Goal: Transaction & Acquisition: Purchase product/service

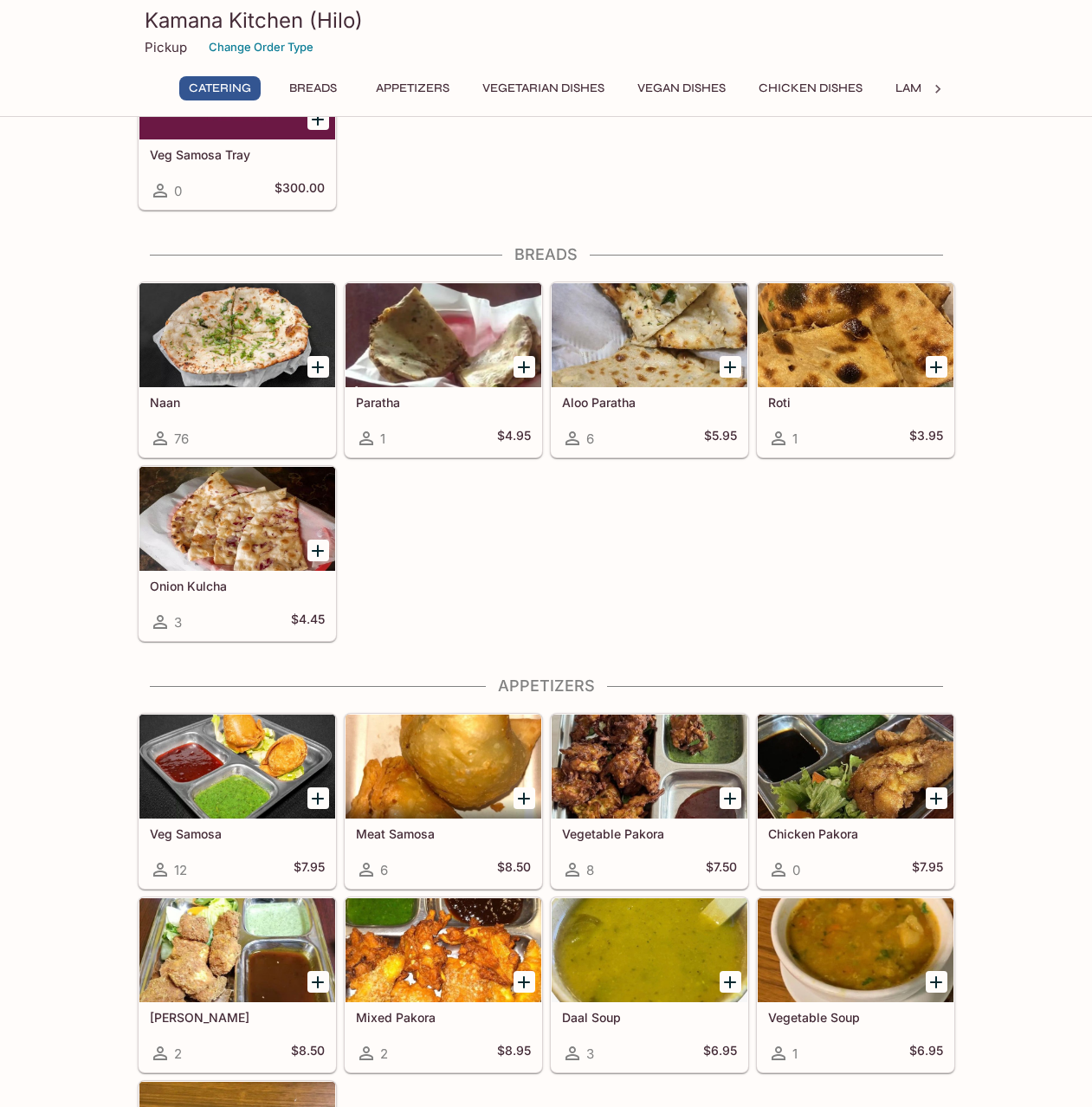
scroll to position [520, 0]
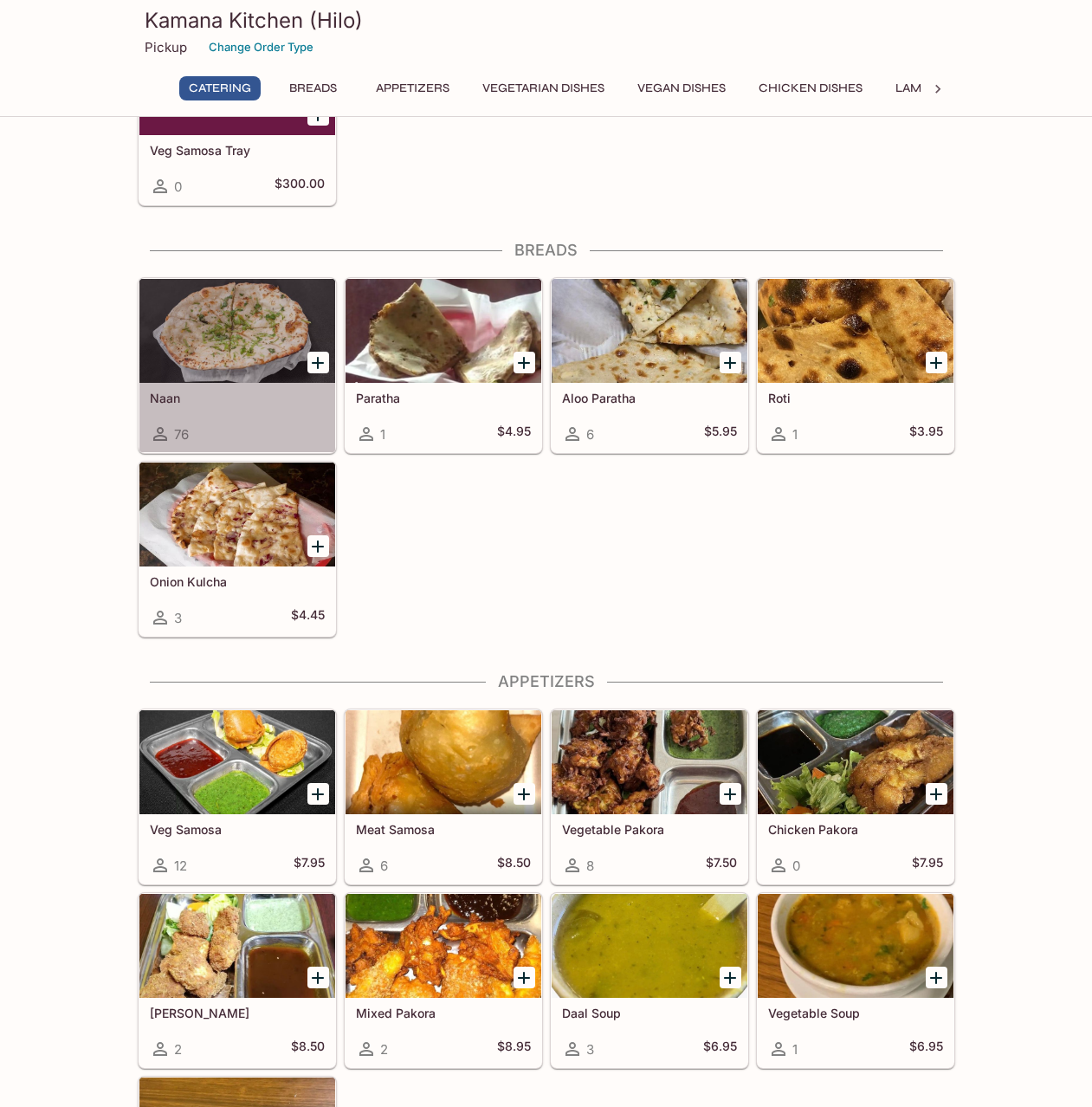
click at [270, 342] on div at bounding box center [237, 331] width 195 height 104
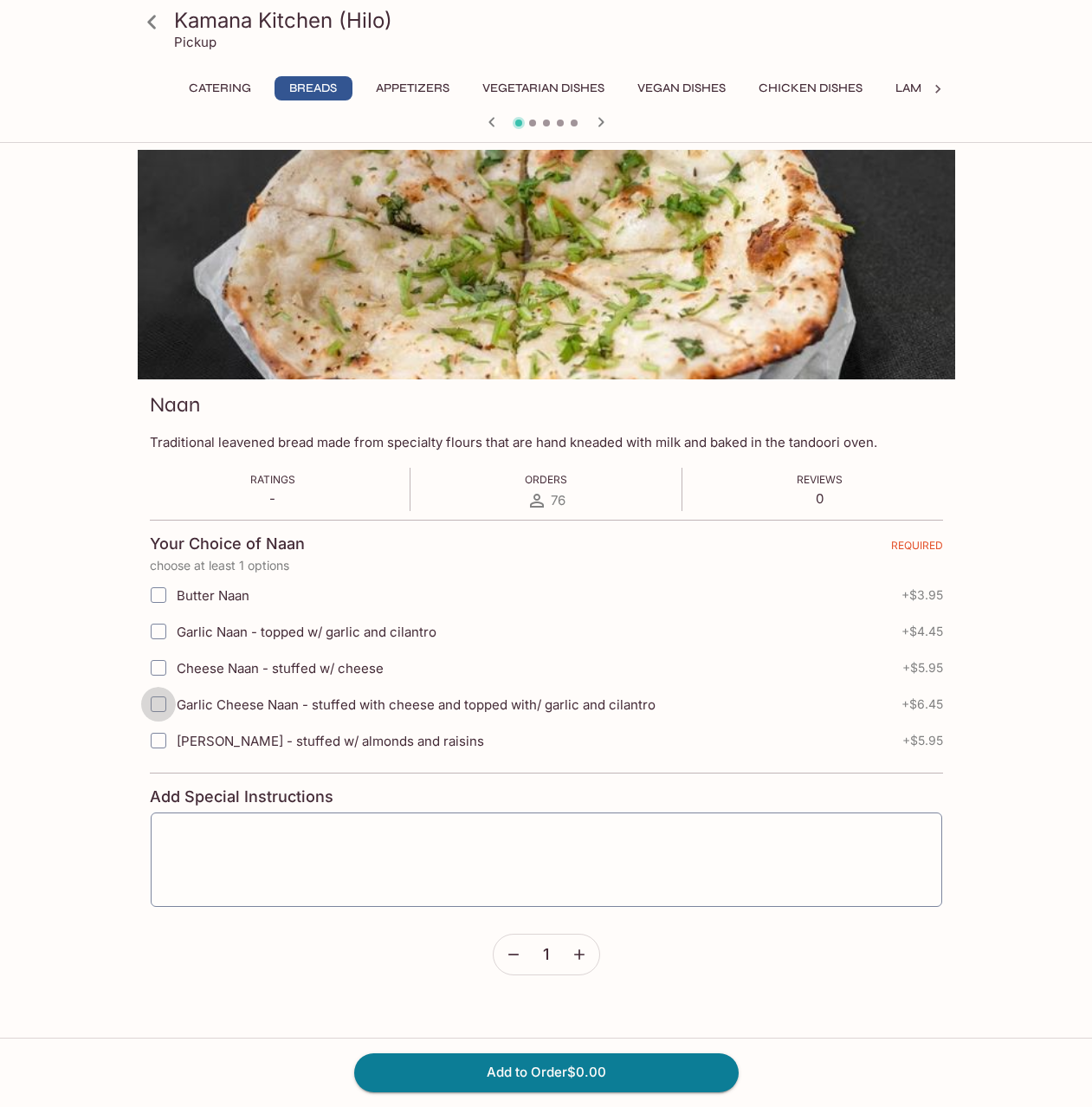
click at [157, 700] on input "Garlic Cheese Naan - stuffed with cheese and topped with/ garlic and cilantro" at bounding box center [159, 704] width 35 height 35
checkbox input "true"
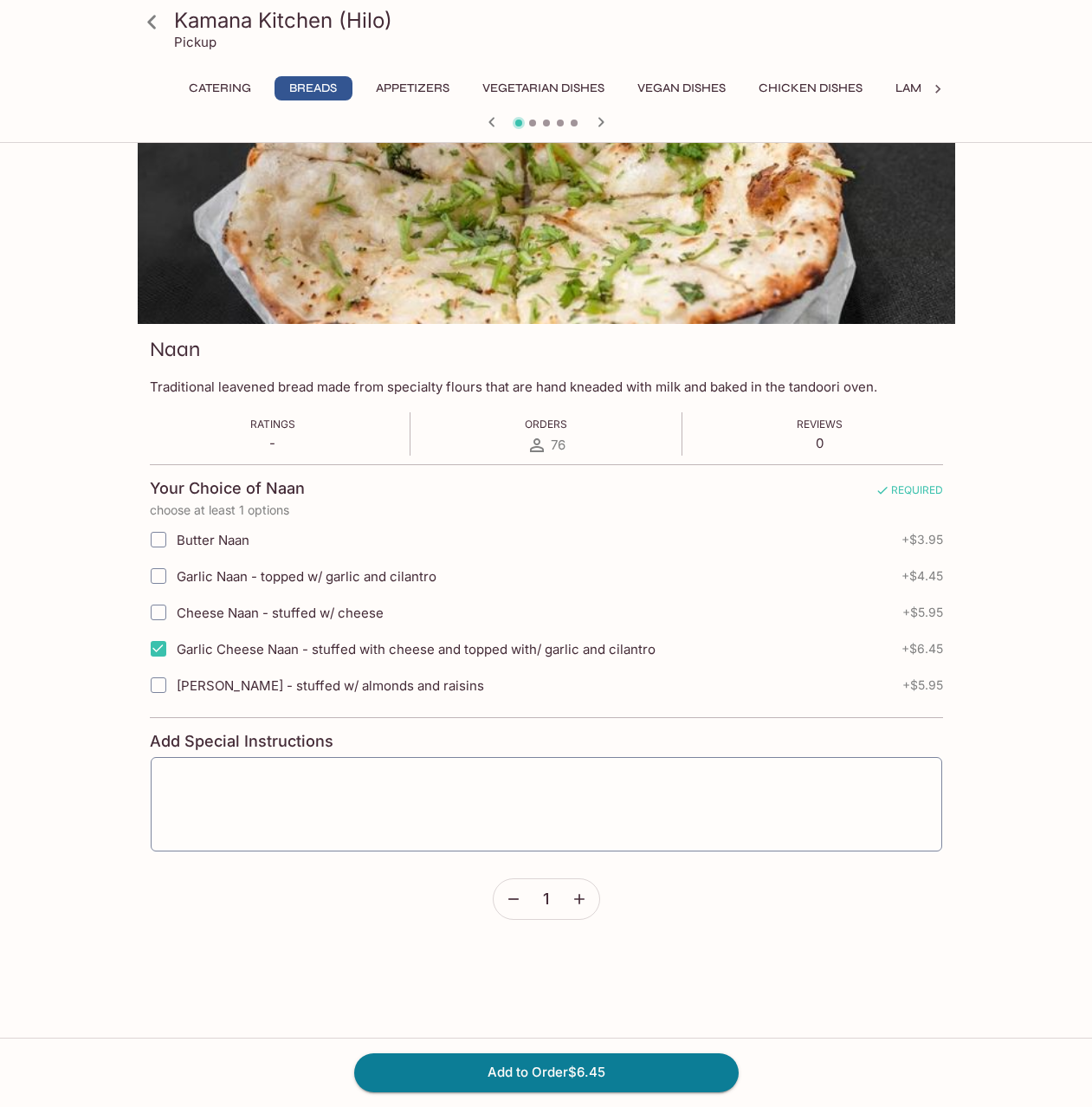
scroll to position [86, 0]
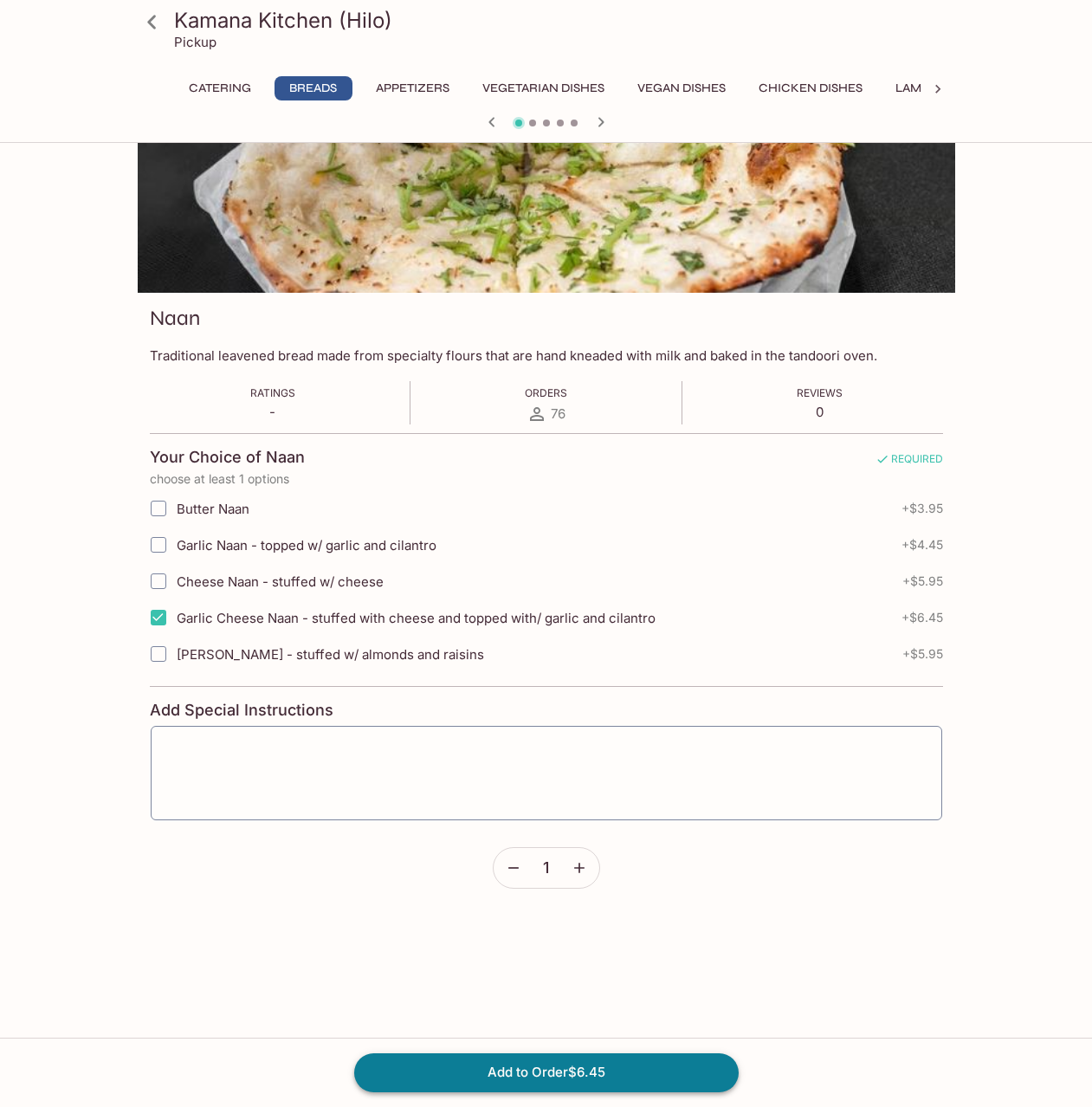
click at [587, 1069] on button "Add to Order $6.45" at bounding box center [546, 1073] width 385 height 38
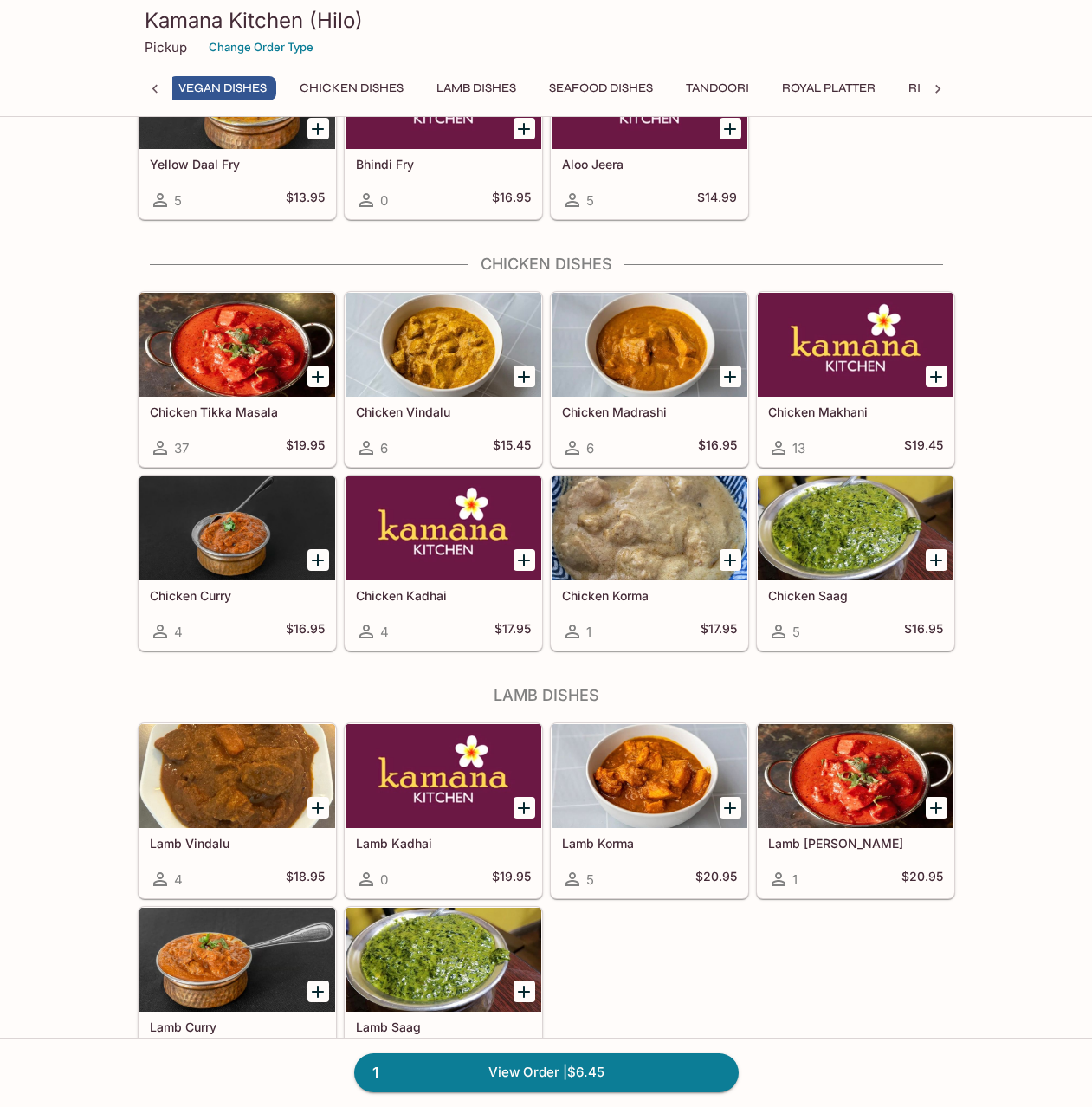
click at [317, 374] on icon "Add Chicken Tikka Masala" at bounding box center [317, 377] width 12 height 12
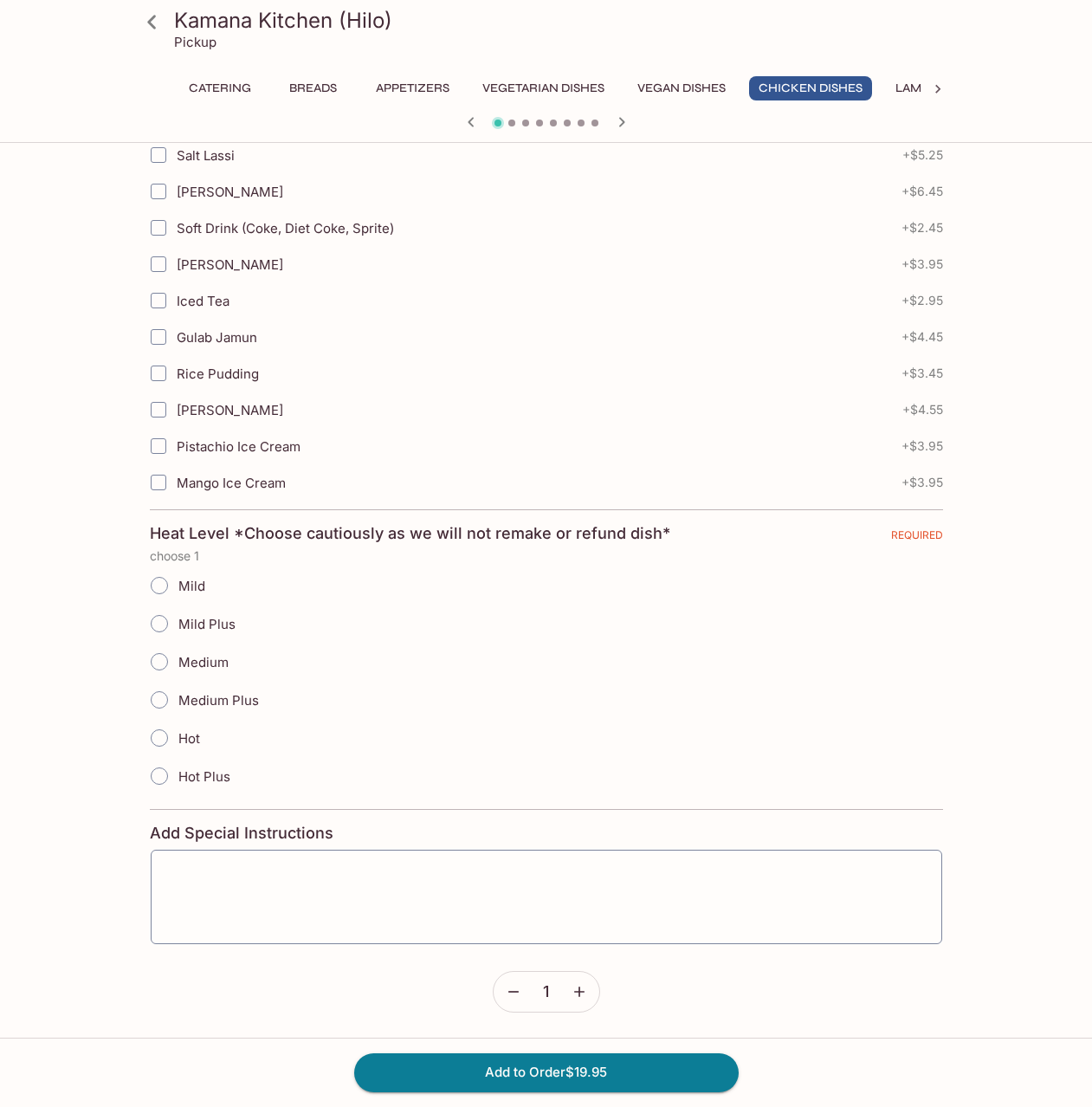
click at [211, 631] on span "Mild Plus" at bounding box center [208, 624] width 58 height 17
click at [178, 631] on input "Mild Plus" at bounding box center [160, 624] width 37 height 37
radio input "true"
click at [215, 666] on span "Medium" at bounding box center [204, 662] width 51 height 17
click at [178, 666] on input "Medium" at bounding box center [160, 662] width 37 height 37
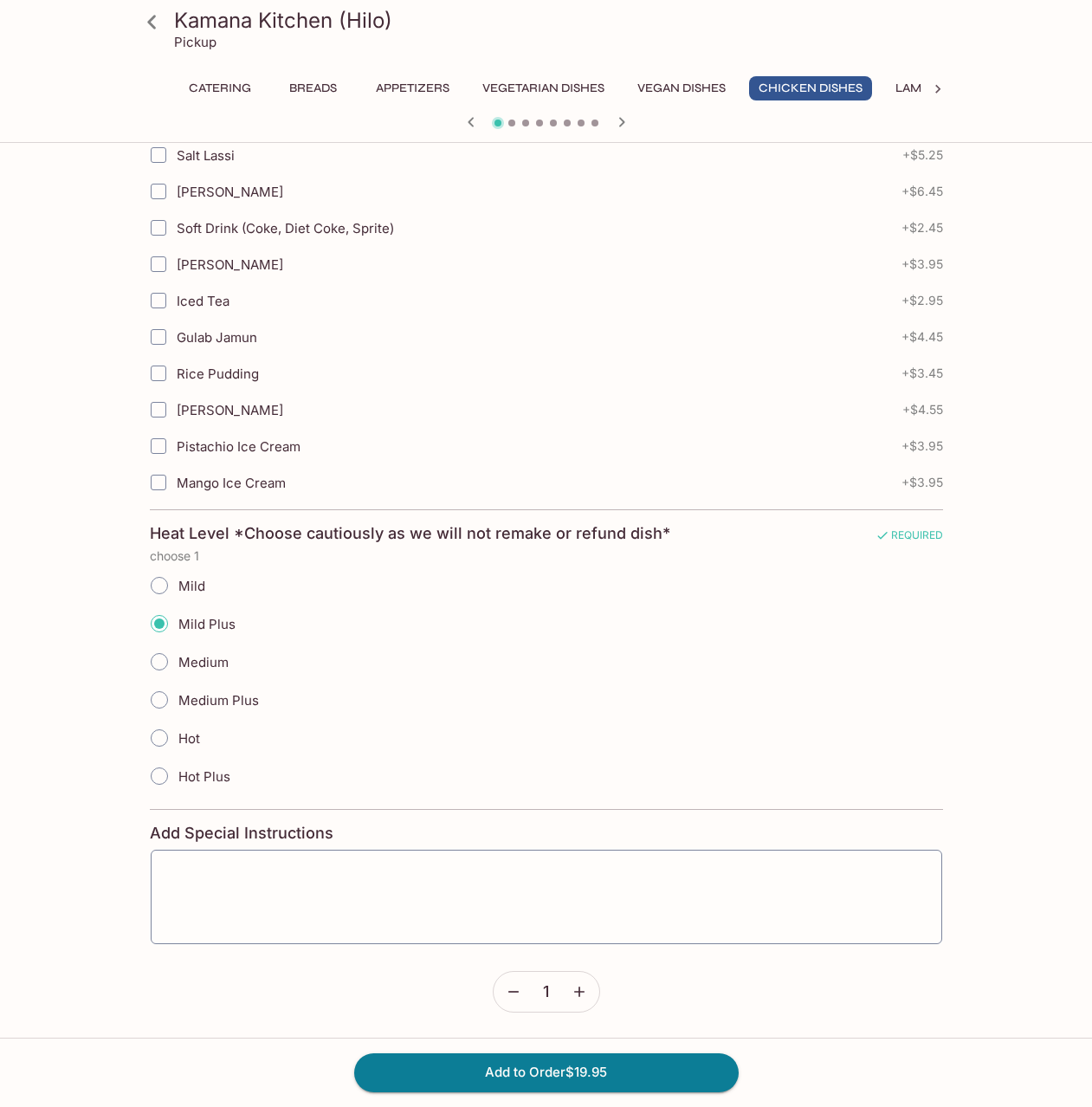
radio input "true"
click at [603, 1063] on button "Add to Order $19.95" at bounding box center [546, 1073] width 385 height 38
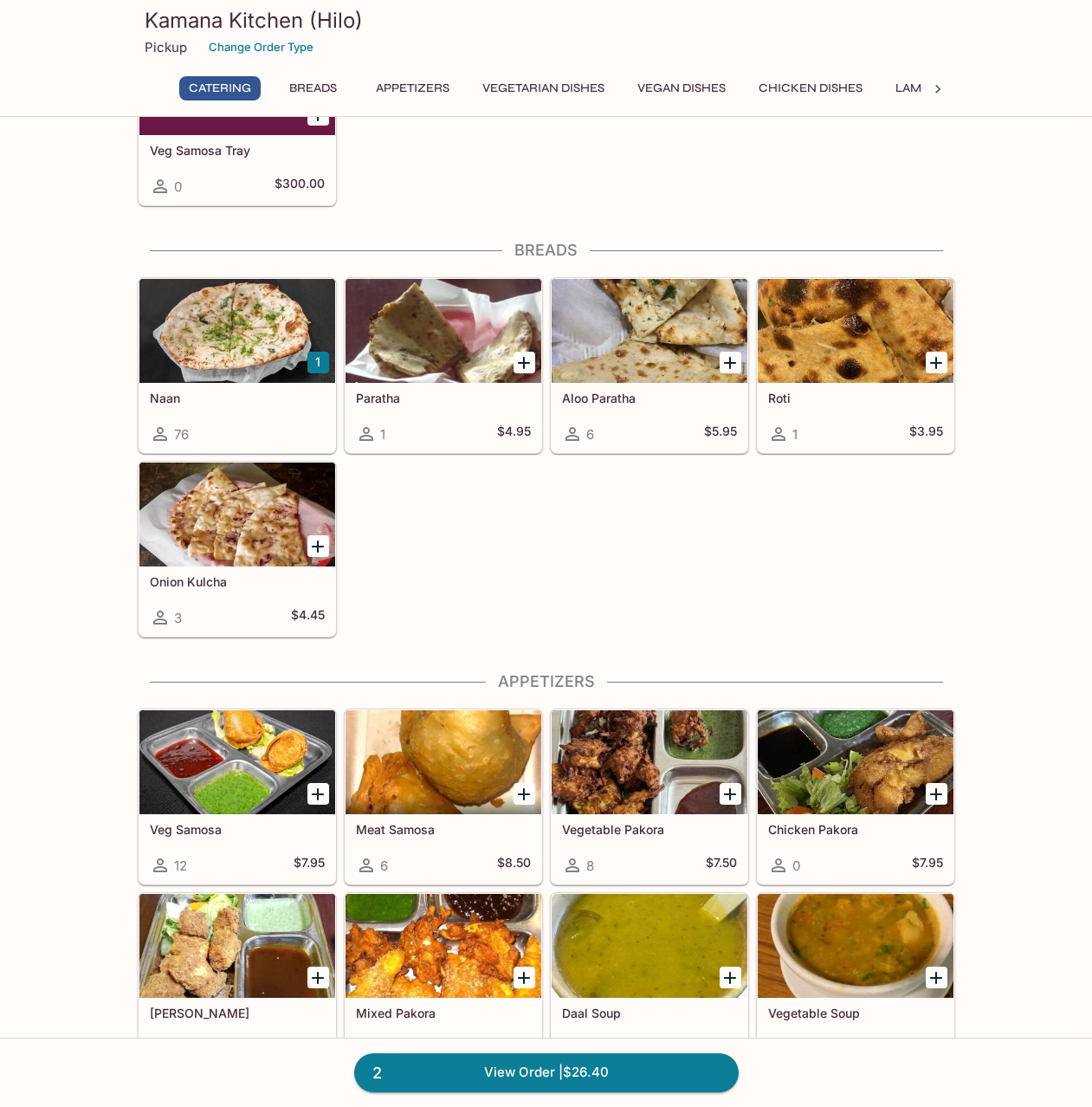
scroll to position [780, 0]
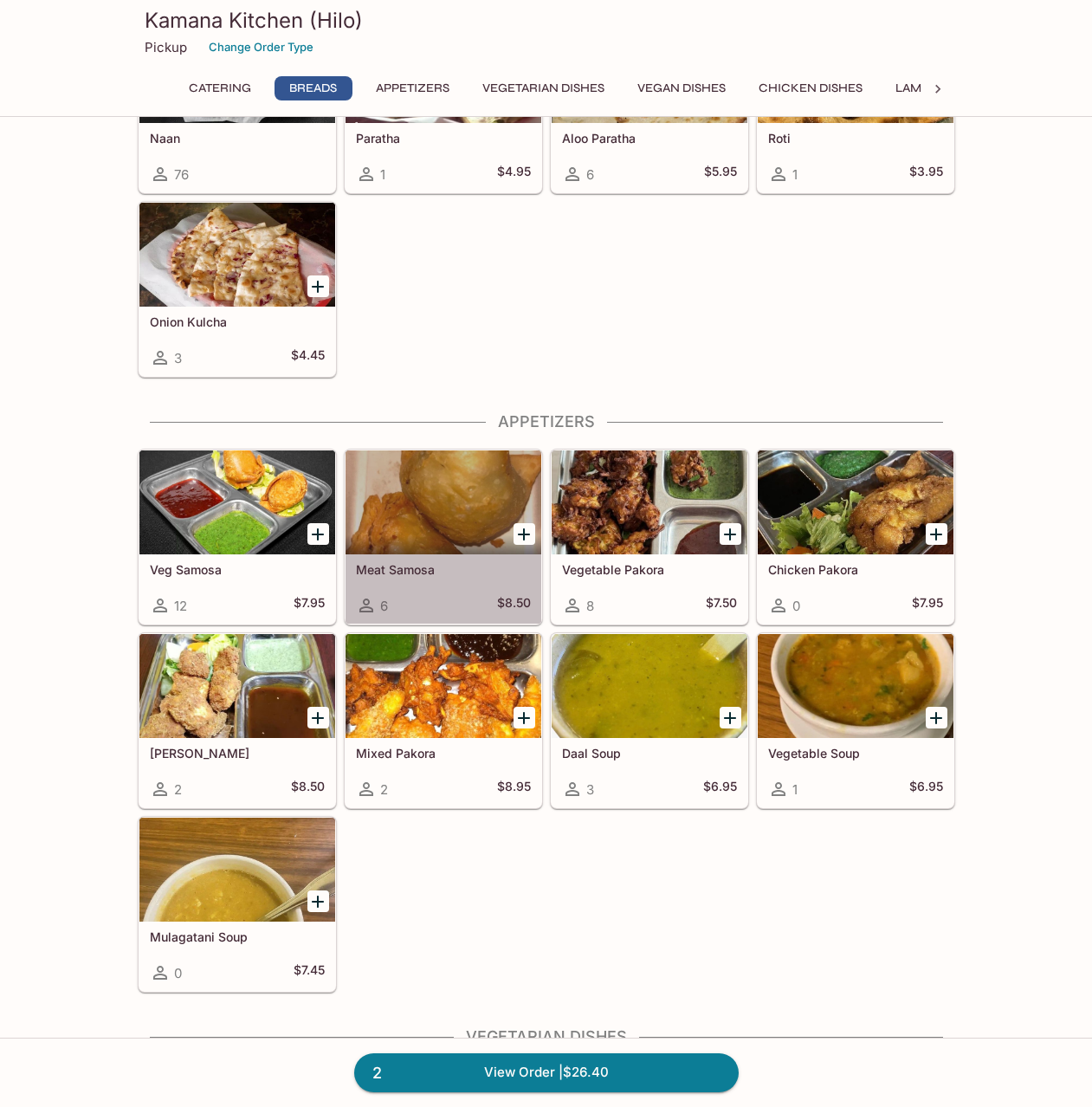
click at [451, 502] on div at bounding box center [443, 502] width 195 height 104
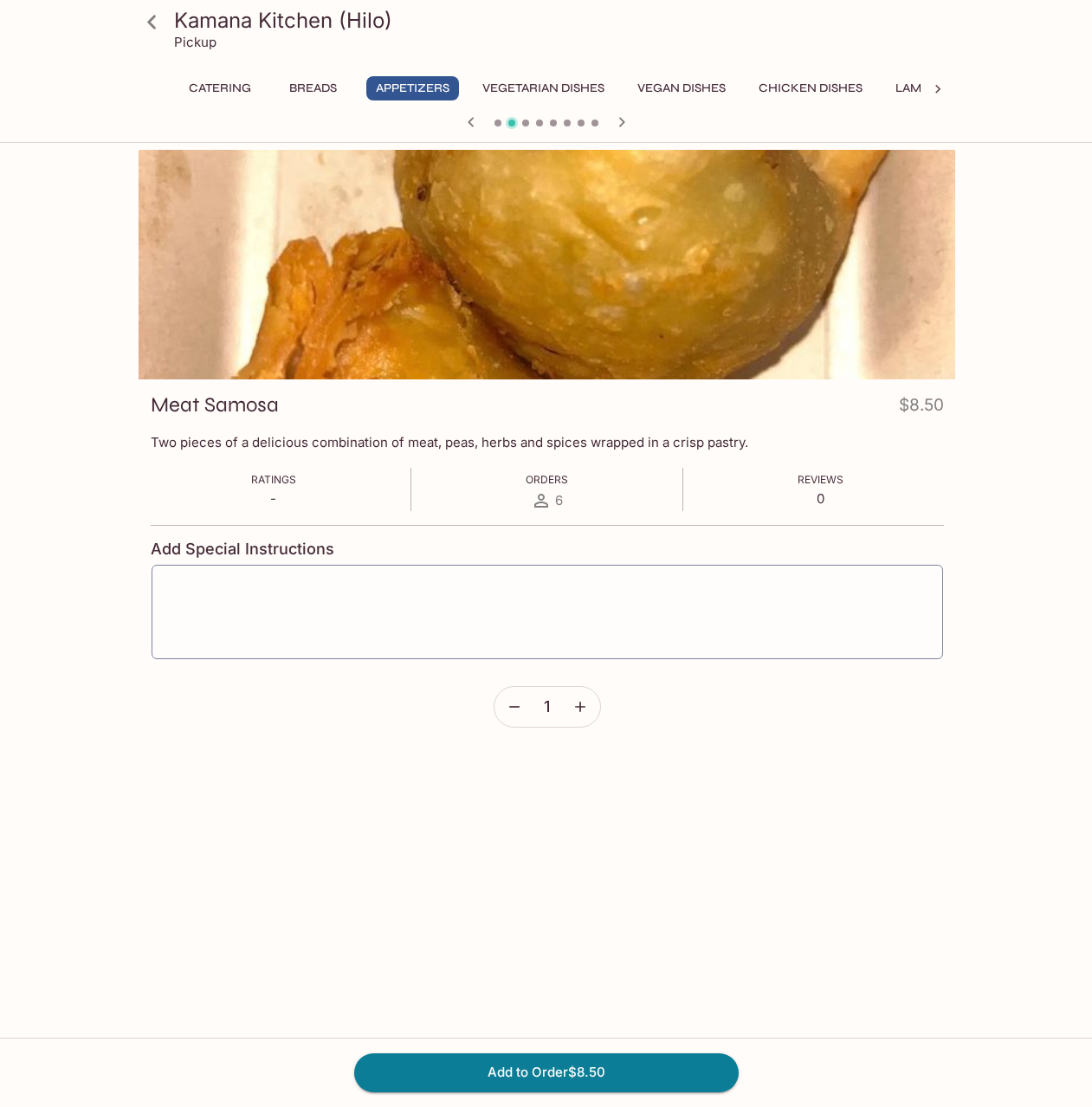
click at [635, 286] on div at bounding box center [547, 264] width 817 height 229
click at [160, 22] on icon at bounding box center [152, 22] width 31 height 31
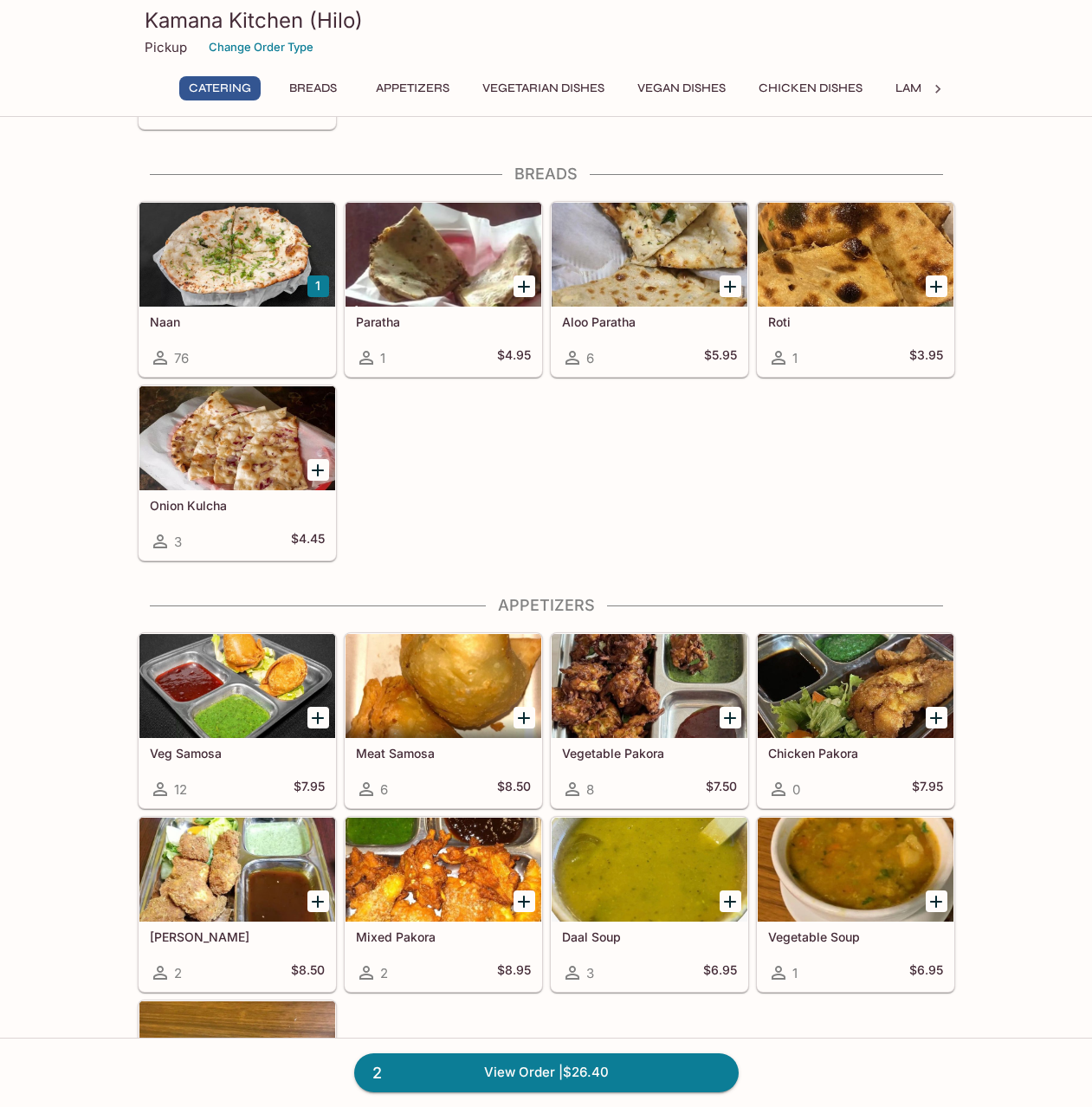
scroll to position [606, 0]
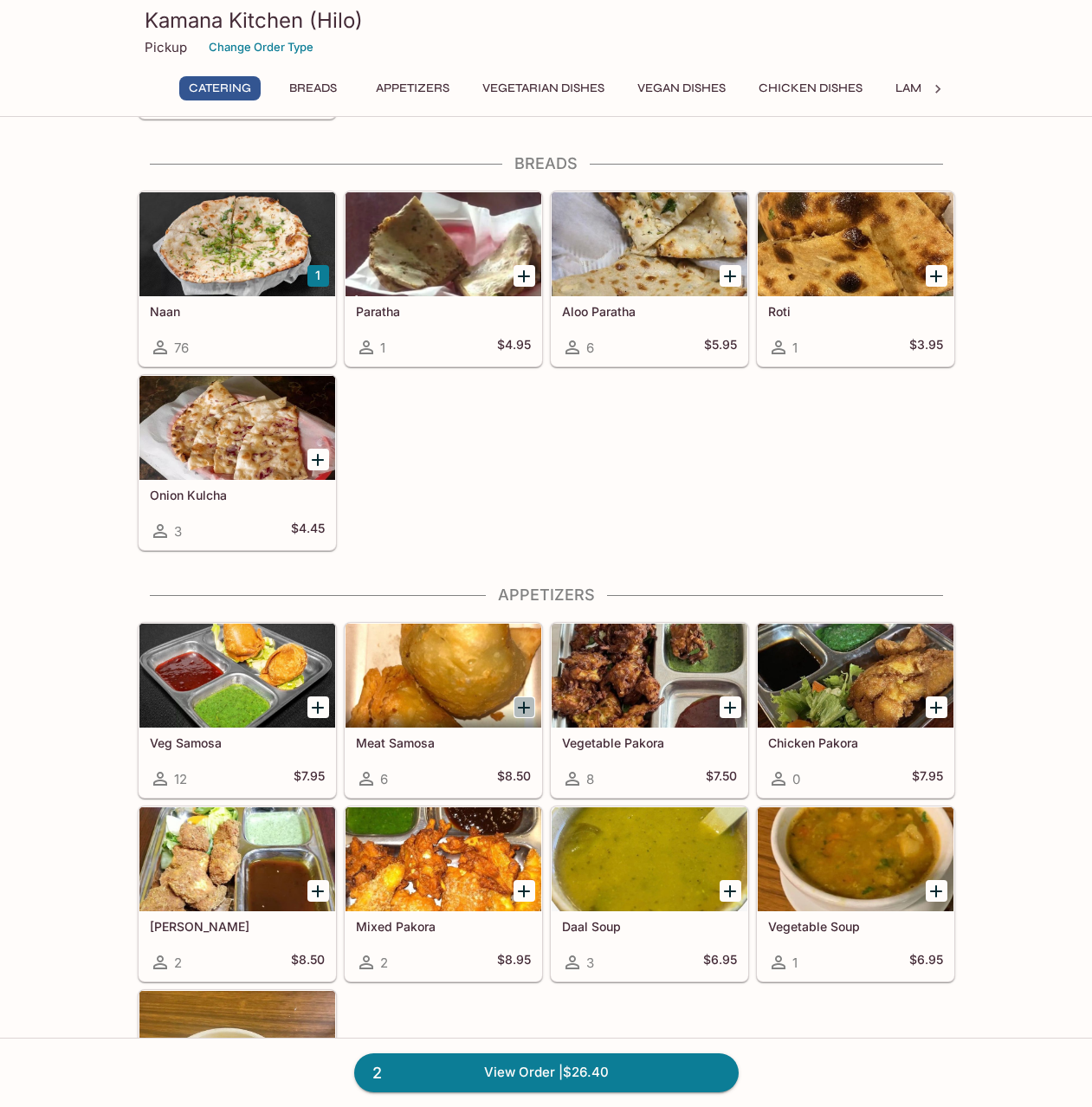
click at [526, 712] on icon "Add Meat Samosa" at bounding box center [524, 707] width 21 height 21
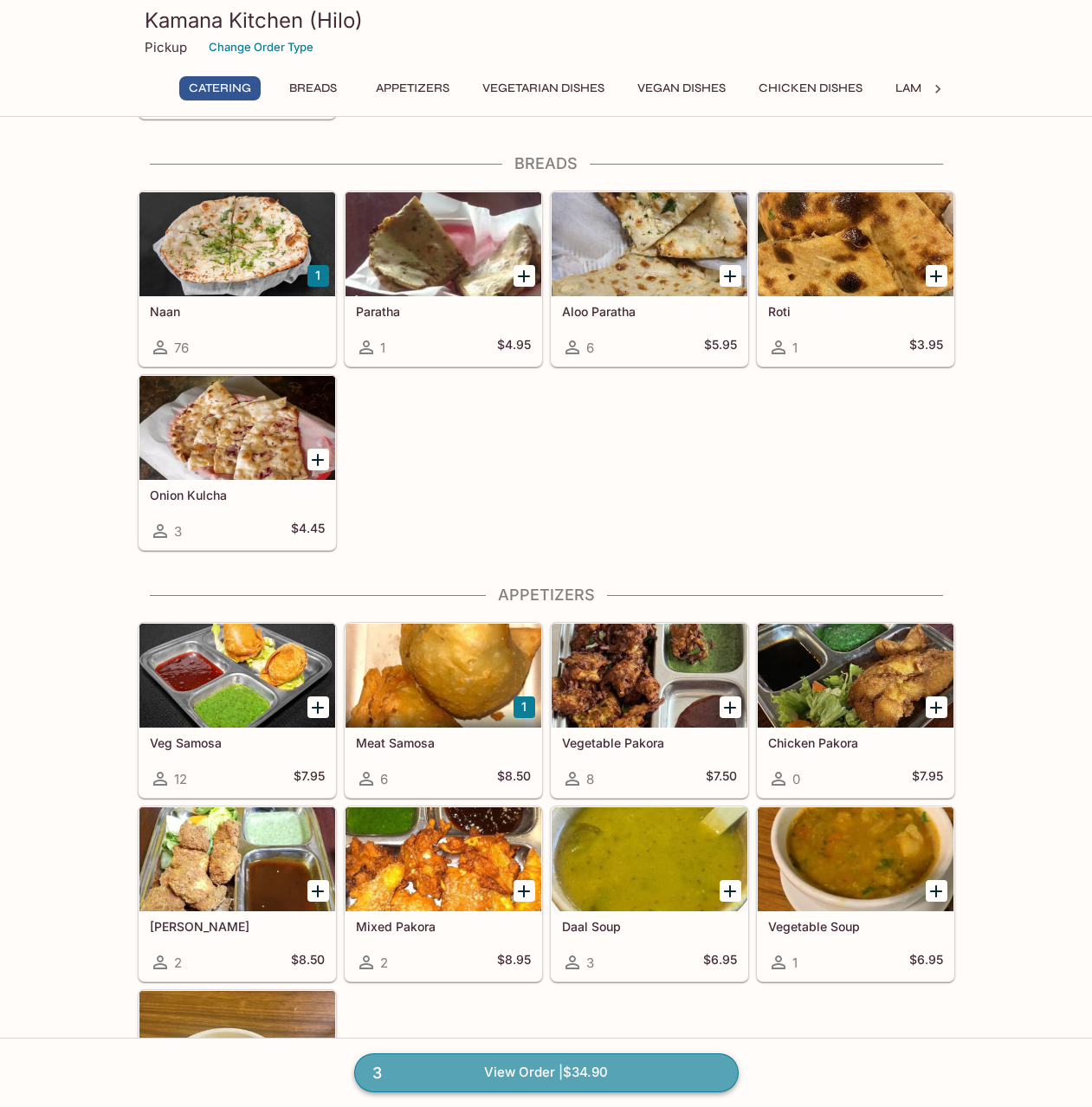
click at [617, 1070] on link "3 View Order | $34.90" at bounding box center [546, 1073] width 385 height 38
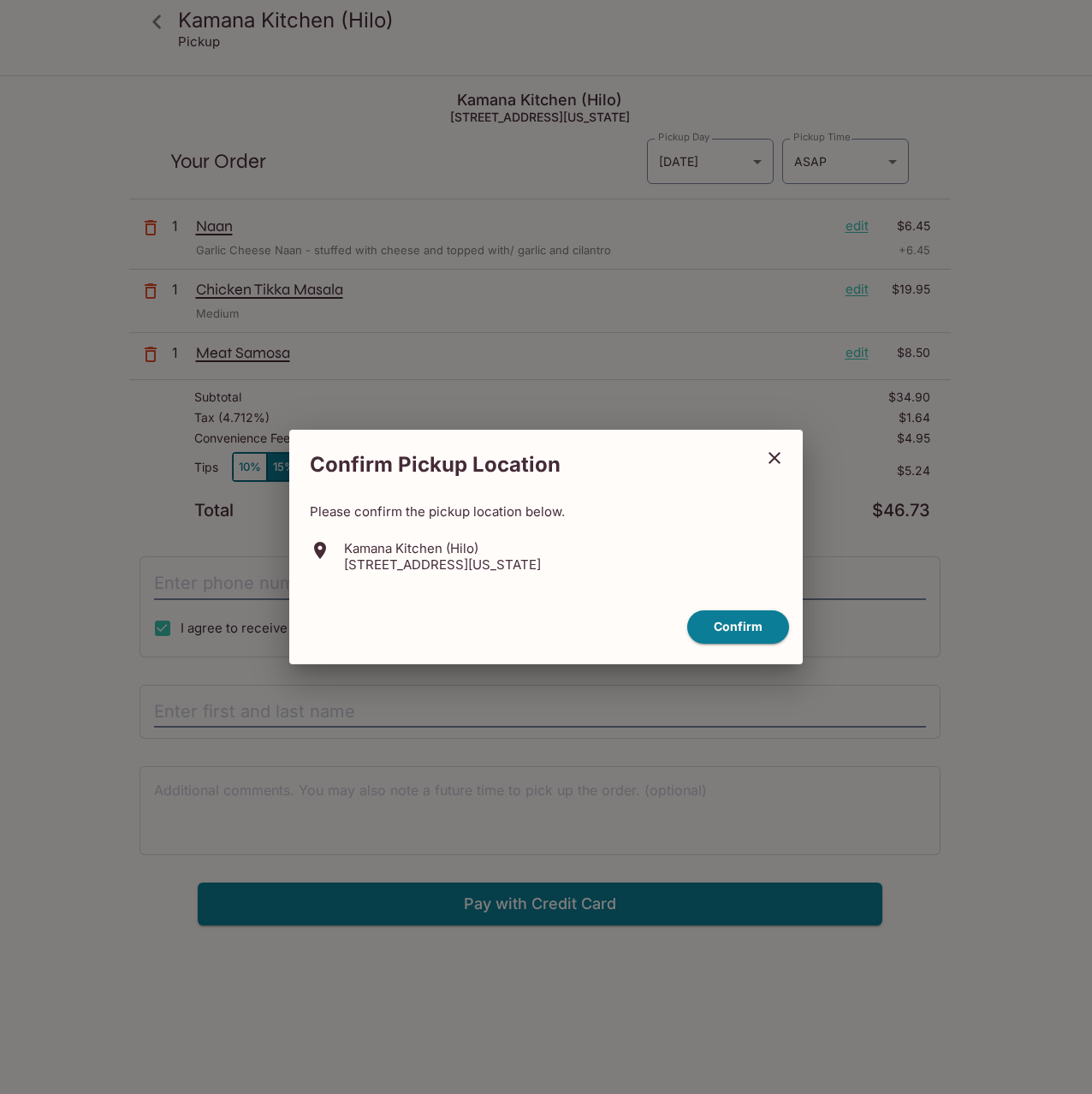
click at [771, 463] on icon "close" at bounding box center [775, 458] width 12 height 12
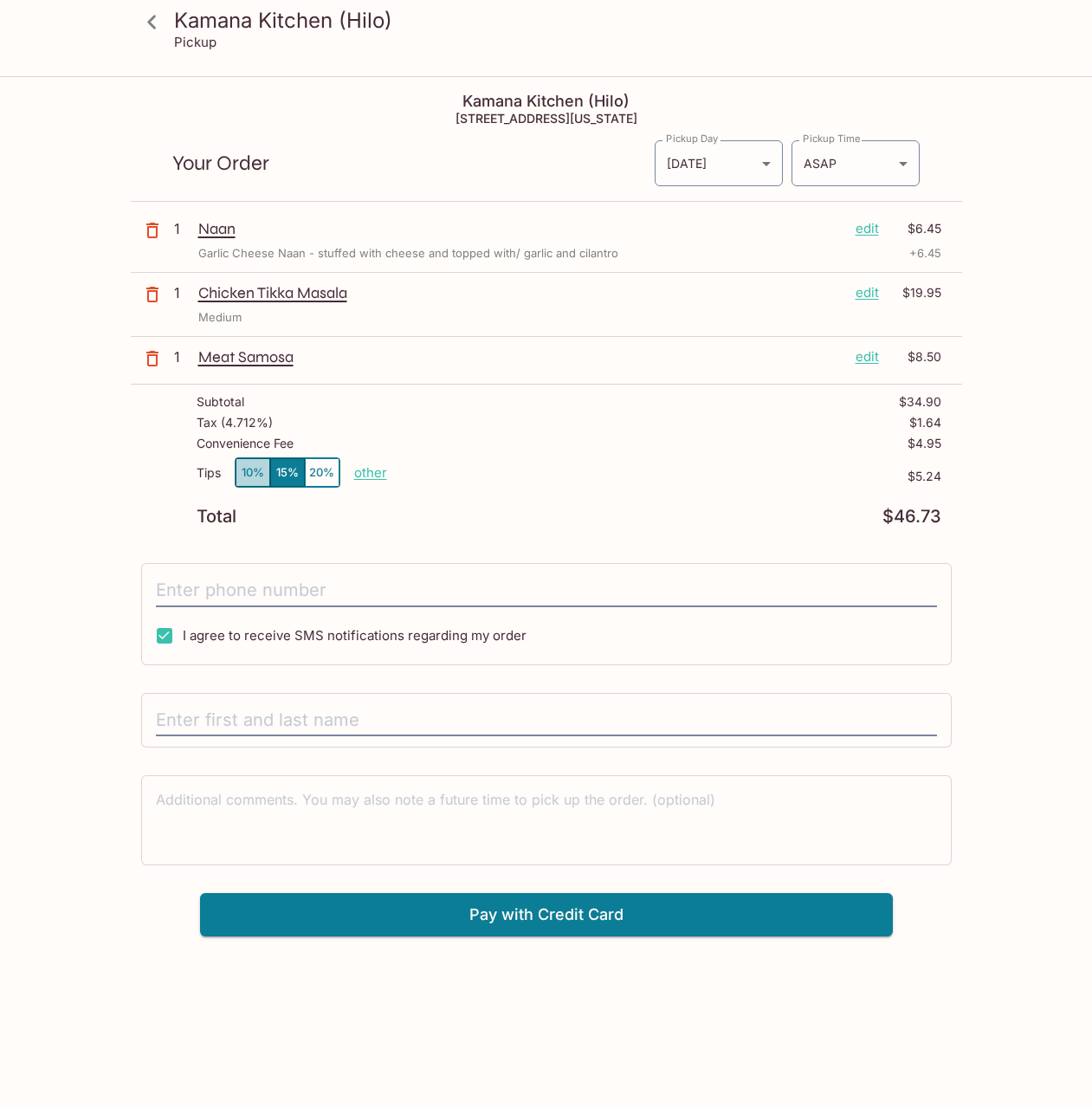
click at [242, 469] on button "10%" at bounding box center [253, 472] width 35 height 29
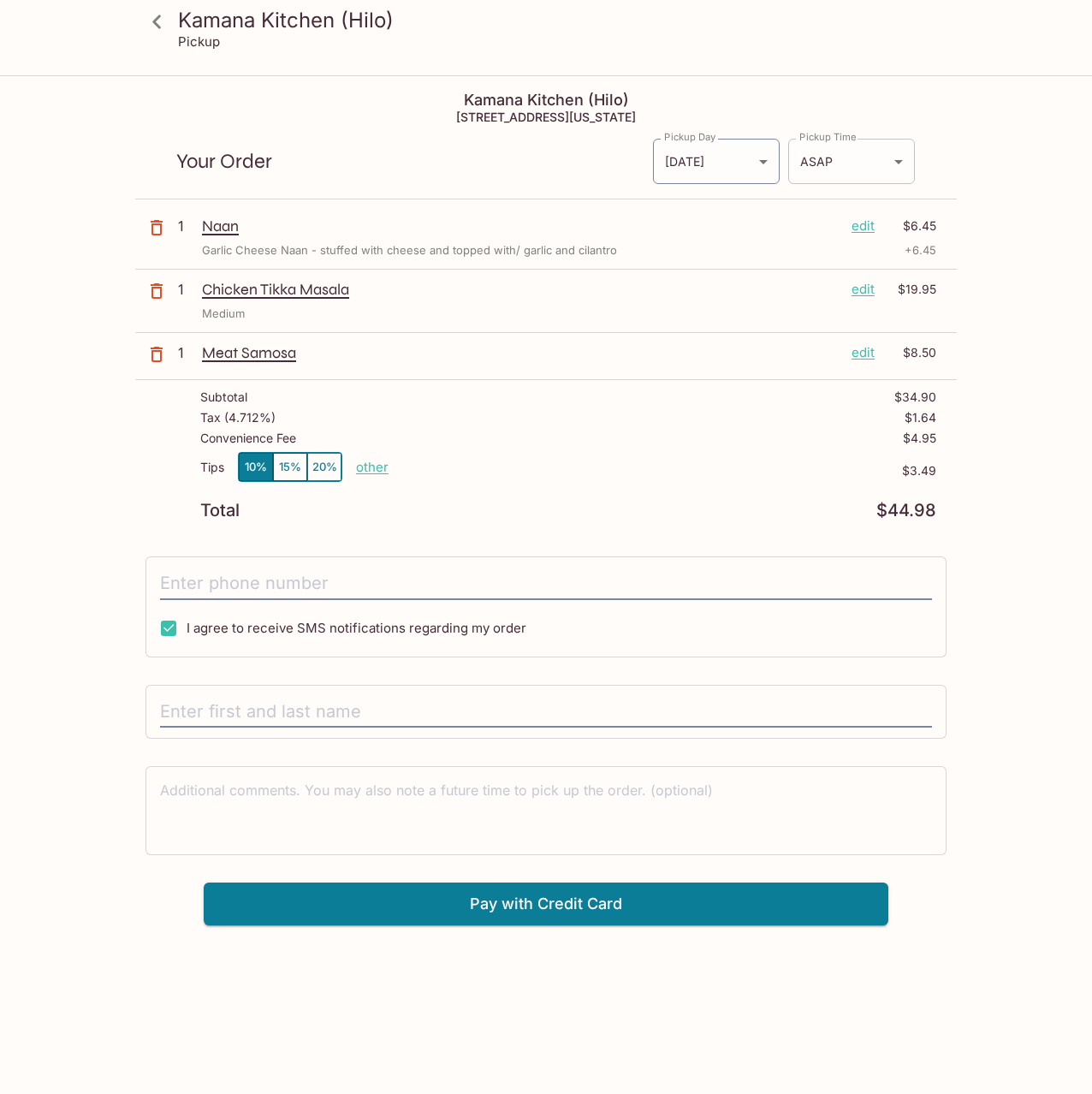
click at [861, 169] on body "Kamana Kitchen (Hilo) Pickup Kamana Kitchen (Hilo) [STREET_ADDRESS][US_STATE] Y…" at bounding box center [546, 623] width 1092 height 1094
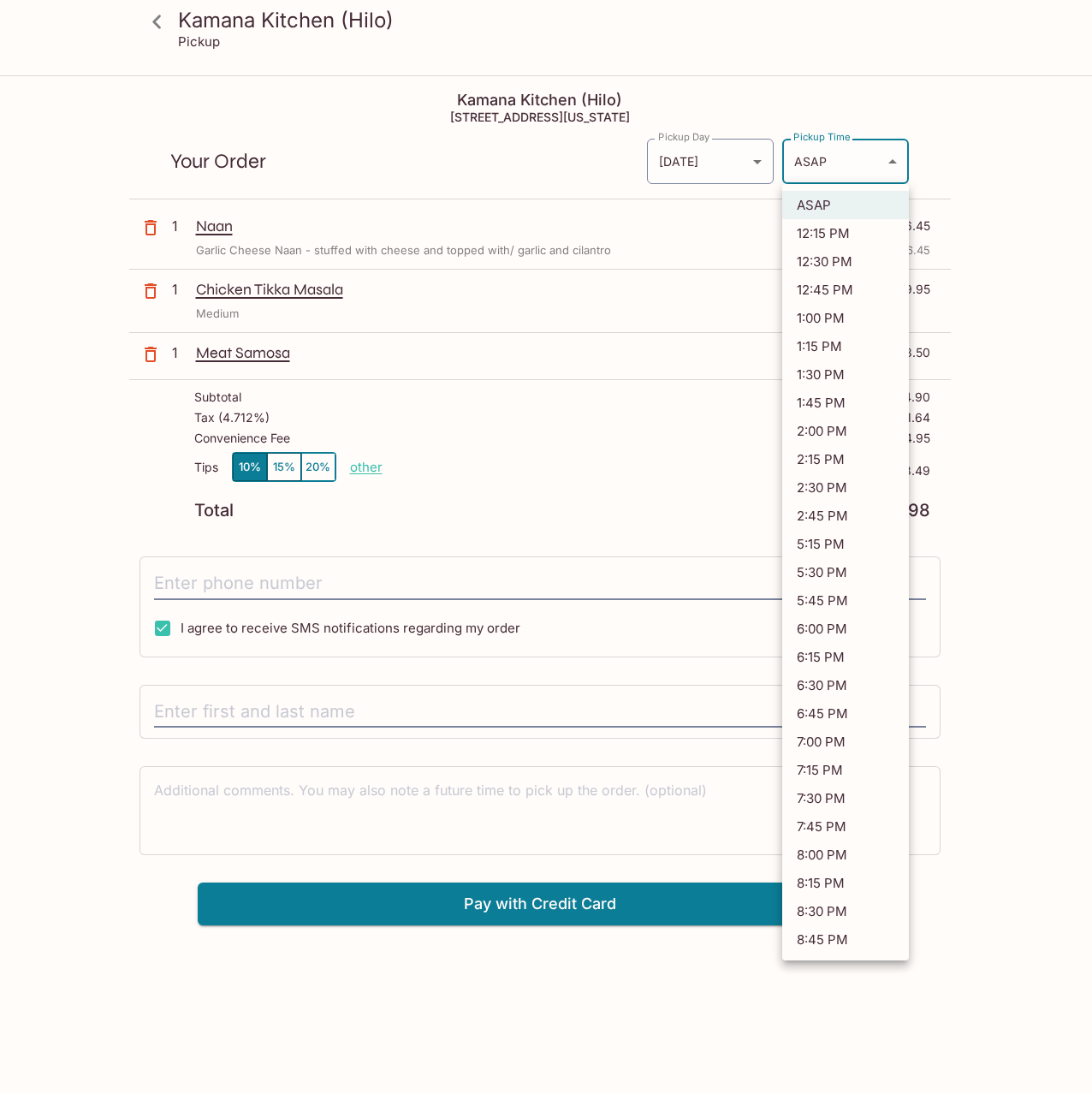
click at [838, 210] on li "ASAP" at bounding box center [846, 204] width 127 height 28
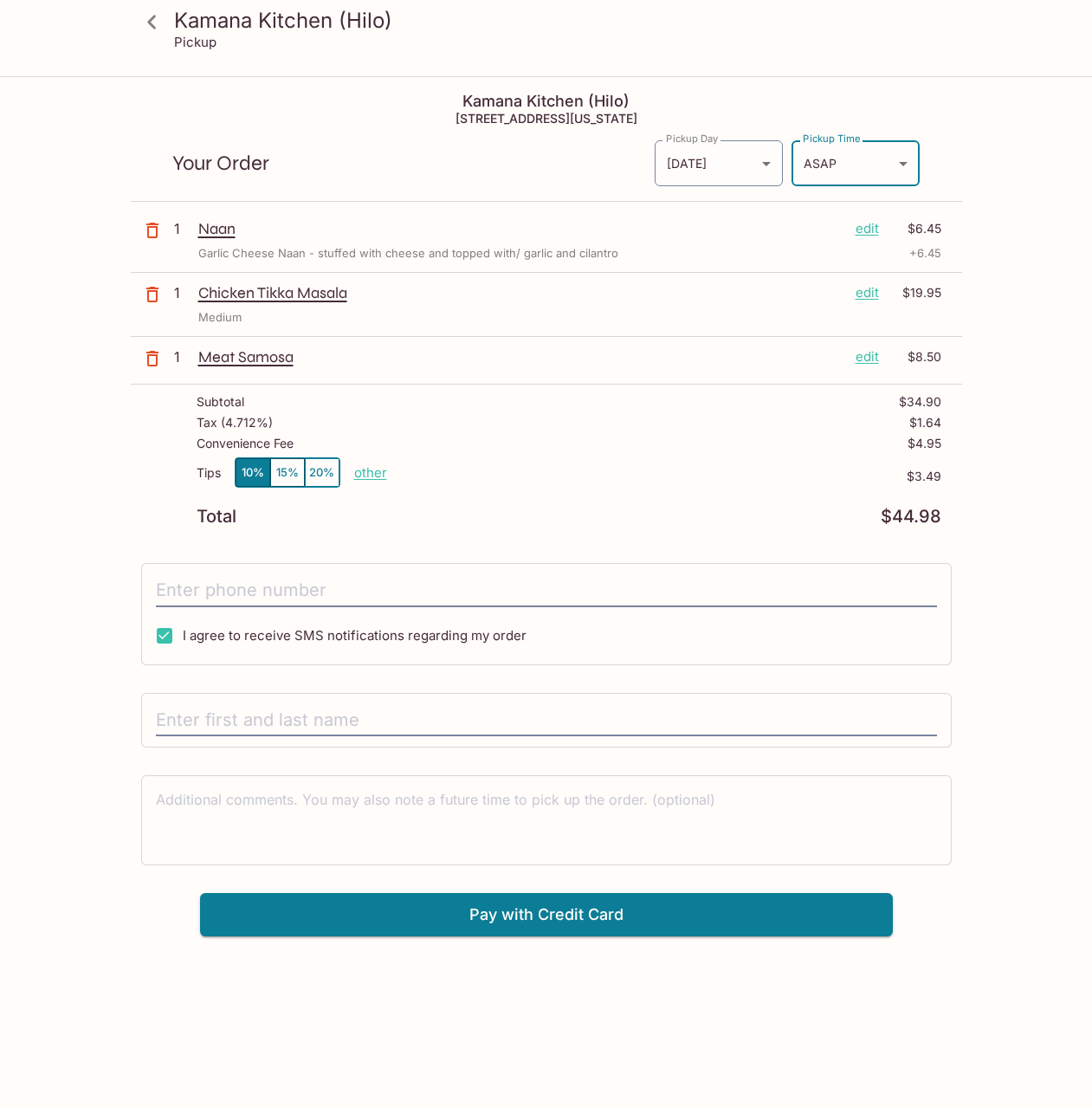
click at [167, 643] on input "I agree to receive SMS notifications regarding my order" at bounding box center [165, 636] width 35 height 35
checkbox input "false"
click at [159, 22] on icon at bounding box center [152, 22] width 31 height 31
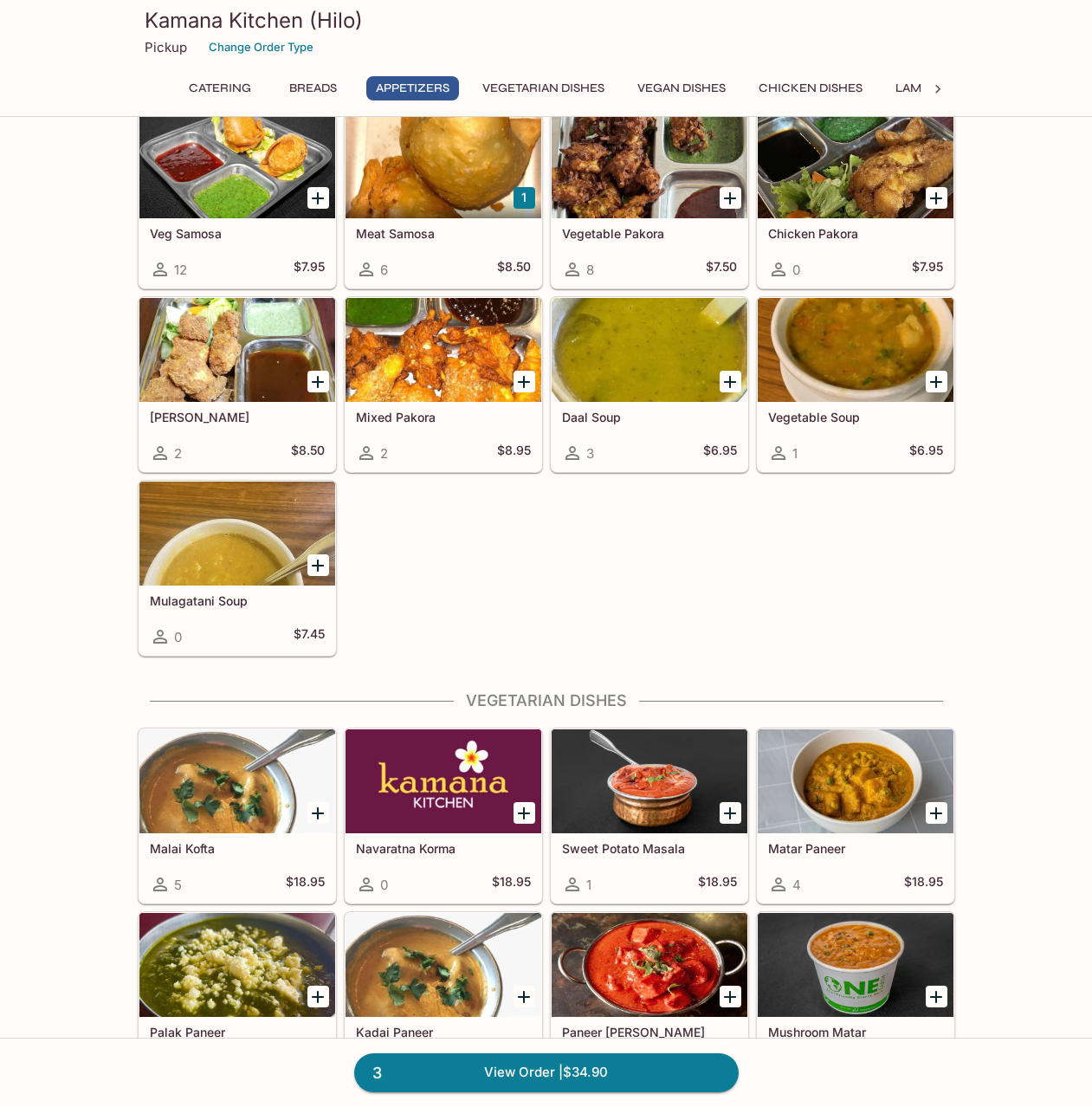
scroll to position [1040, 0]
